Goal: Task Accomplishment & Management: Manage account settings

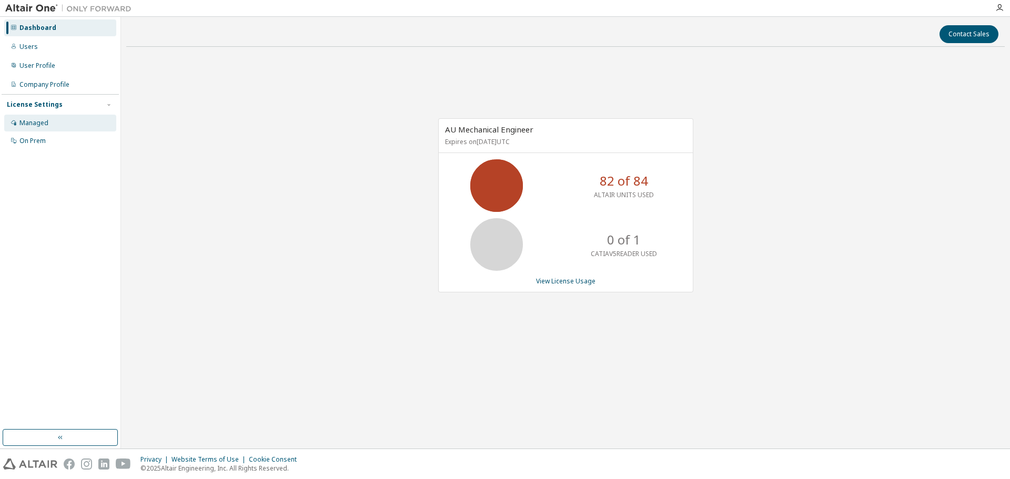
click at [31, 122] on div "Managed" at bounding box center [33, 123] width 29 height 8
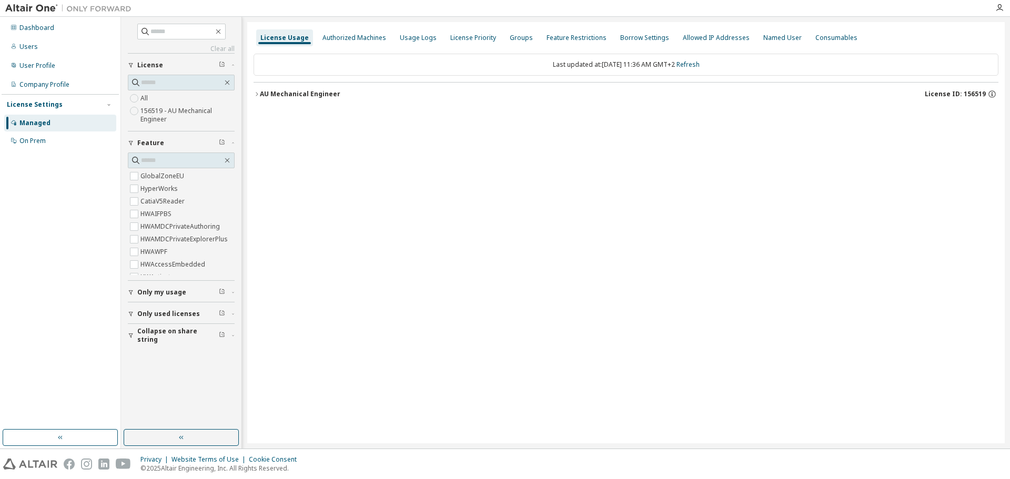
click at [258, 94] on icon "button" at bounding box center [257, 94] width 2 height 4
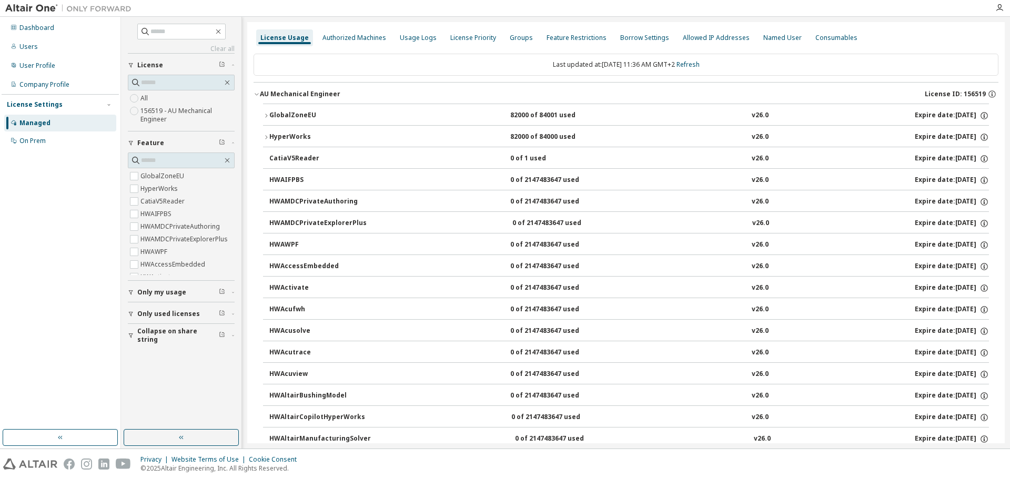
click at [267, 114] on icon "button" at bounding box center [266, 116] width 6 height 6
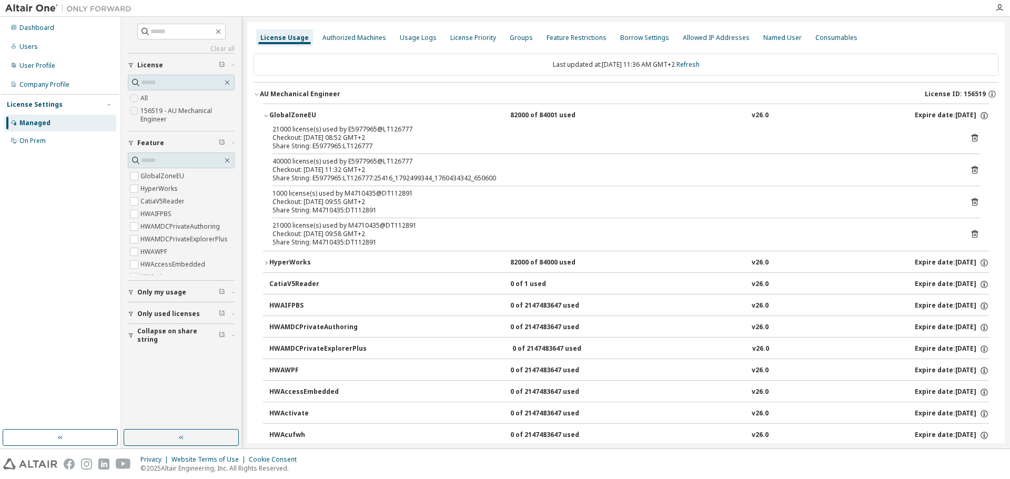
click at [348, 163] on div "40000 license(s) used by E5977965@LT126777" at bounding box center [614, 161] width 682 height 8
drag, startPoint x: 378, startPoint y: 235, endPoint x: 281, endPoint y: 217, distance: 98.0
click at [281, 217] on div "21000 license(s) used by E5977965@LT126777 Checkout: [DATE] 08:52 GMT+2 Share S…" at bounding box center [626, 188] width 726 height 126
drag, startPoint x: 399, startPoint y: 128, endPoint x: 310, endPoint y: 133, distance: 89.5
click at [310, 133] on div "21000 license(s) used by E5977965@LT126777" at bounding box center [614, 129] width 682 height 8
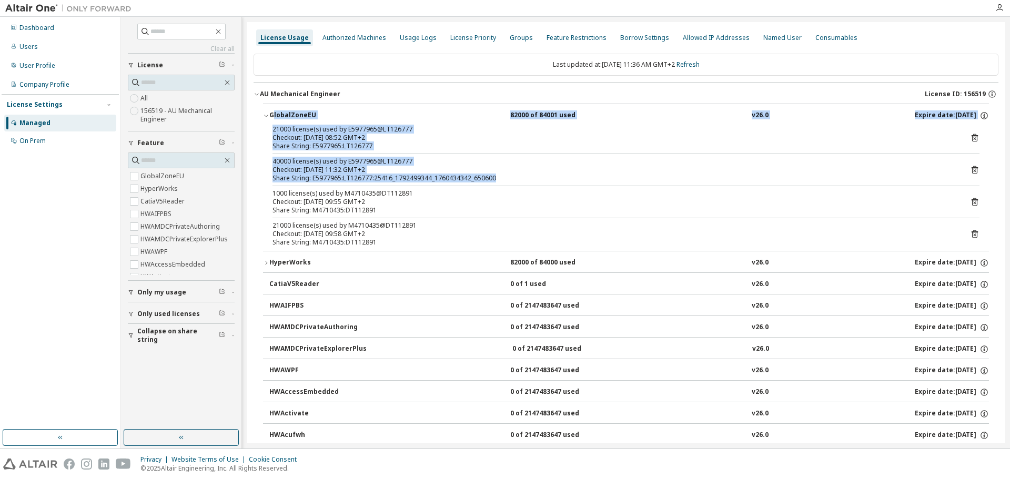
drag, startPoint x: 510, startPoint y: 177, endPoint x: 273, endPoint y: 124, distance: 243.1
click at [273, 124] on div "GlobalZoneEU 82000 of 84001 used v26.0 Expire date: [DATE] 21000 license(s) use…" at bounding box center [626, 177] width 726 height 147
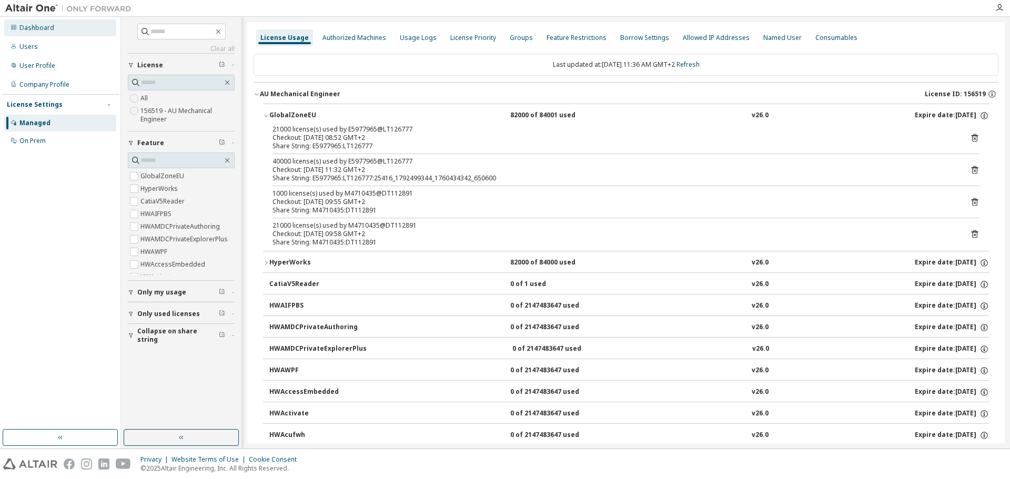
click at [34, 27] on div "Dashboard" at bounding box center [36, 28] width 35 height 8
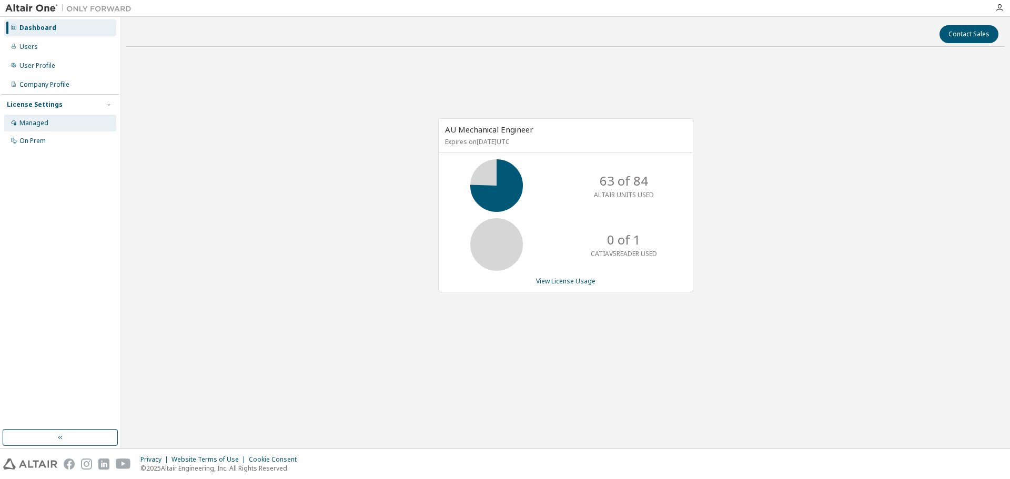
click at [43, 125] on div "Managed" at bounding box center [33, 123] width 29 height 8
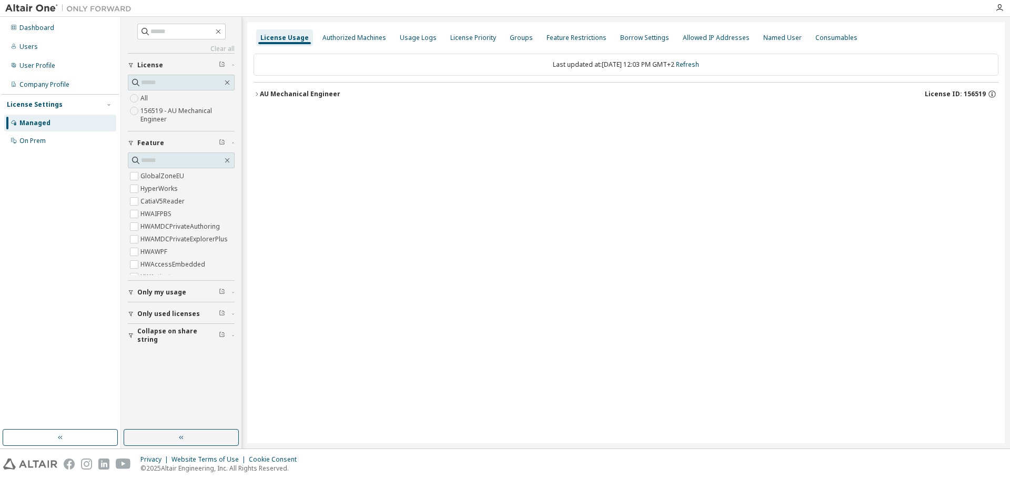
click at [259, 94] on icon "button" at bounding box center [257, 94] width 6 height 6
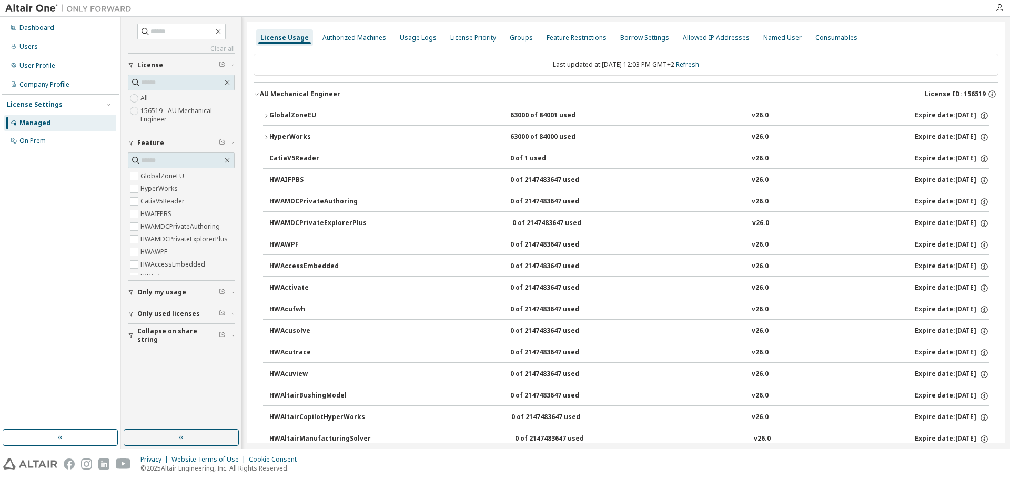
click at [268, 115] on icon "button" at bounding box center [266, 116] width 6 height 6
